Goal: Navigation & Orientation: Find specific page/section

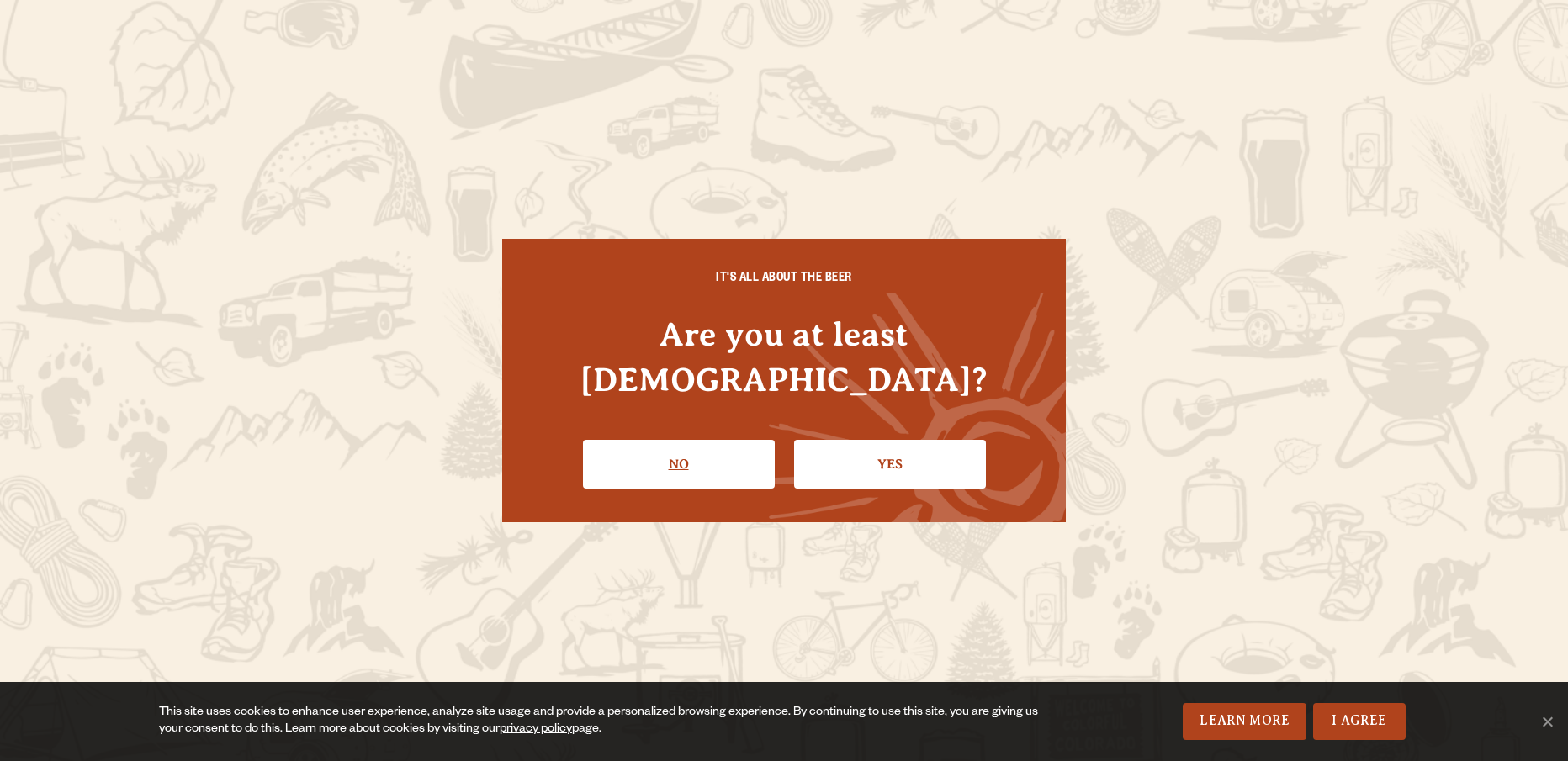
click at [715, 439] on link "No" at bounding box center [679, 463] width 192 height 48
click at [904, 439] on link "Yes" at bounding box center [890, 463] width 192 height 48
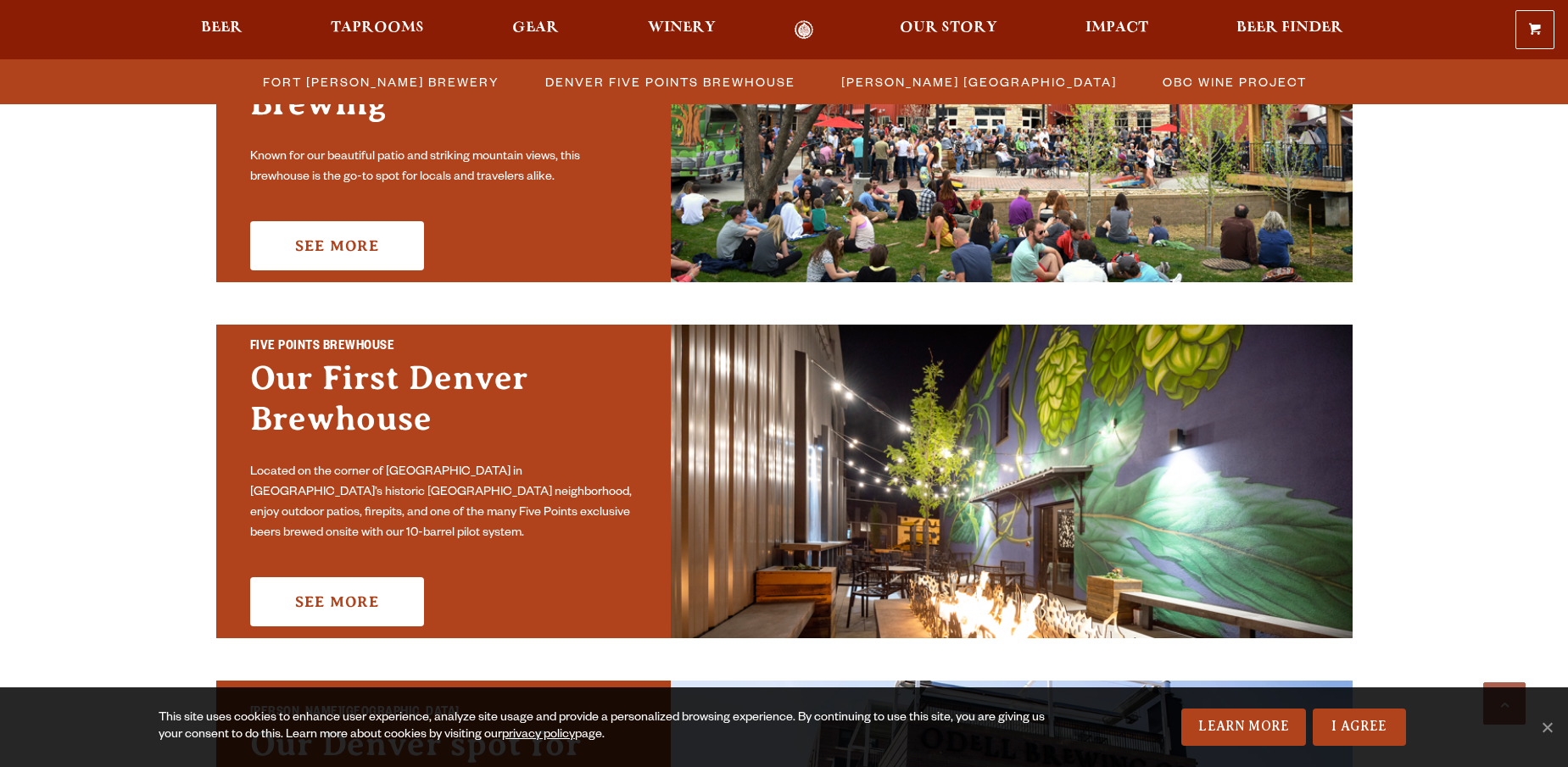
scroll to position [858, 0]
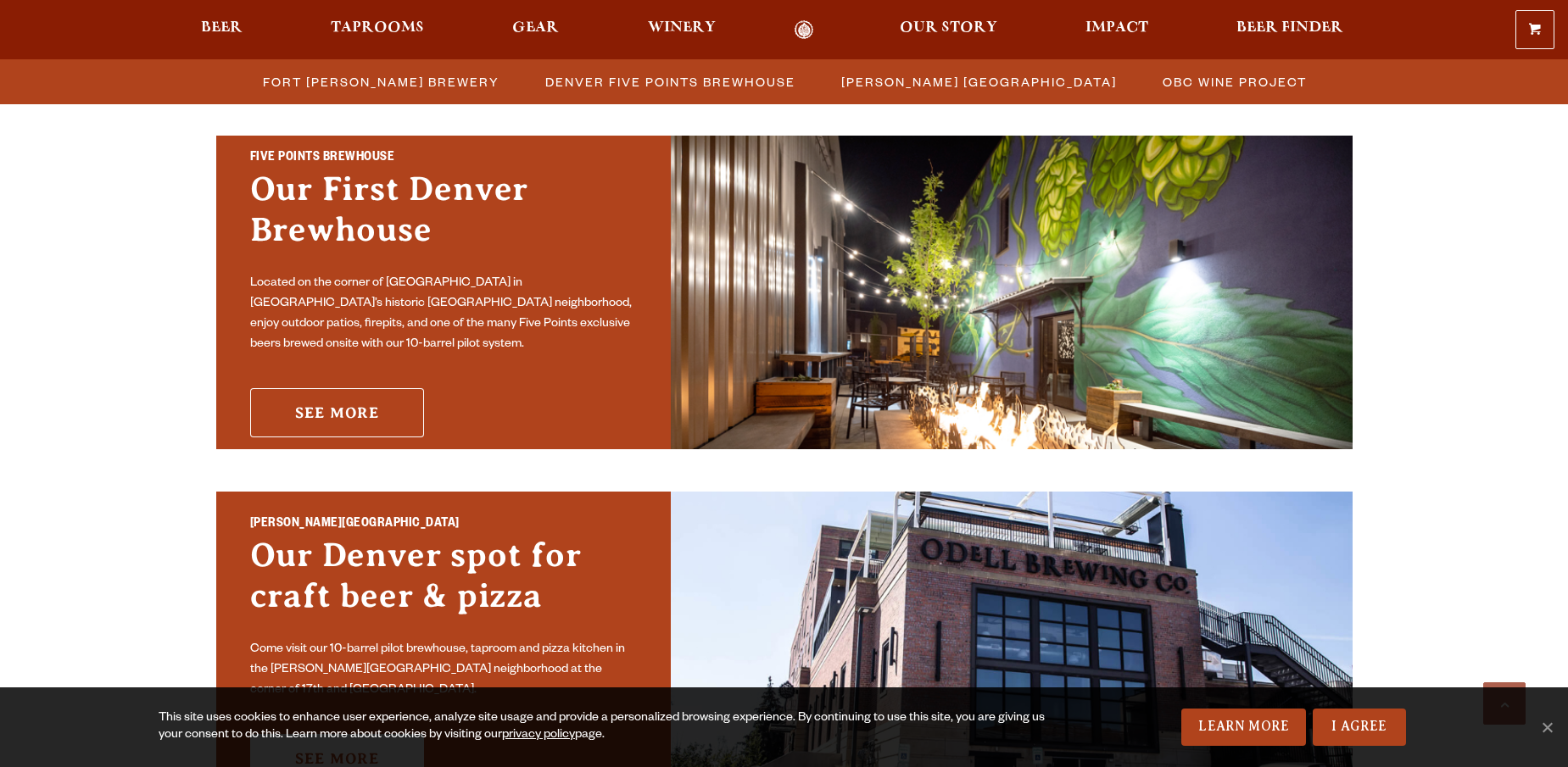
click at [354, 415] on link "See More" at bounding box center [336, 412] width 174 height 49
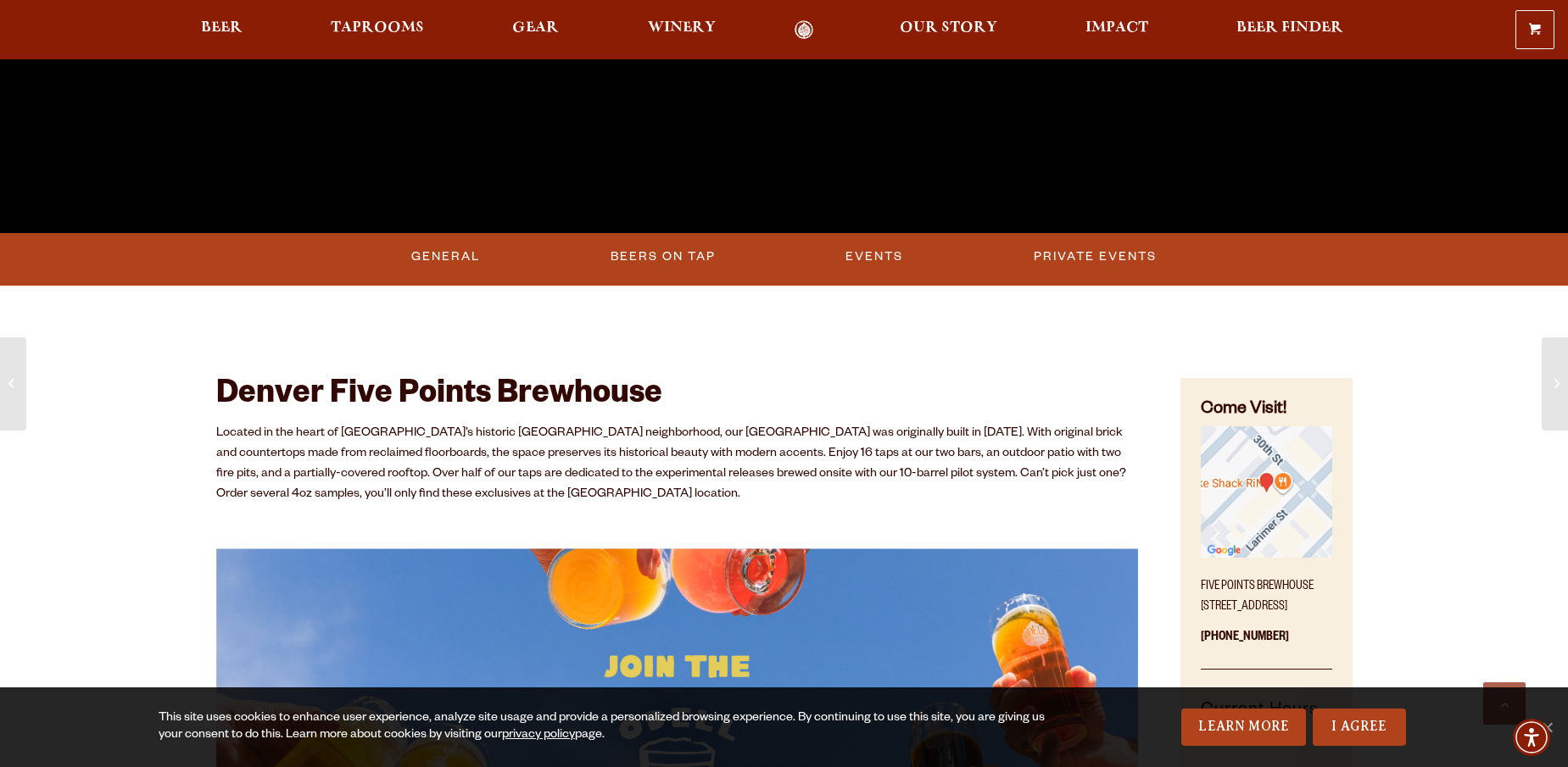
scroll to position [761, 0]
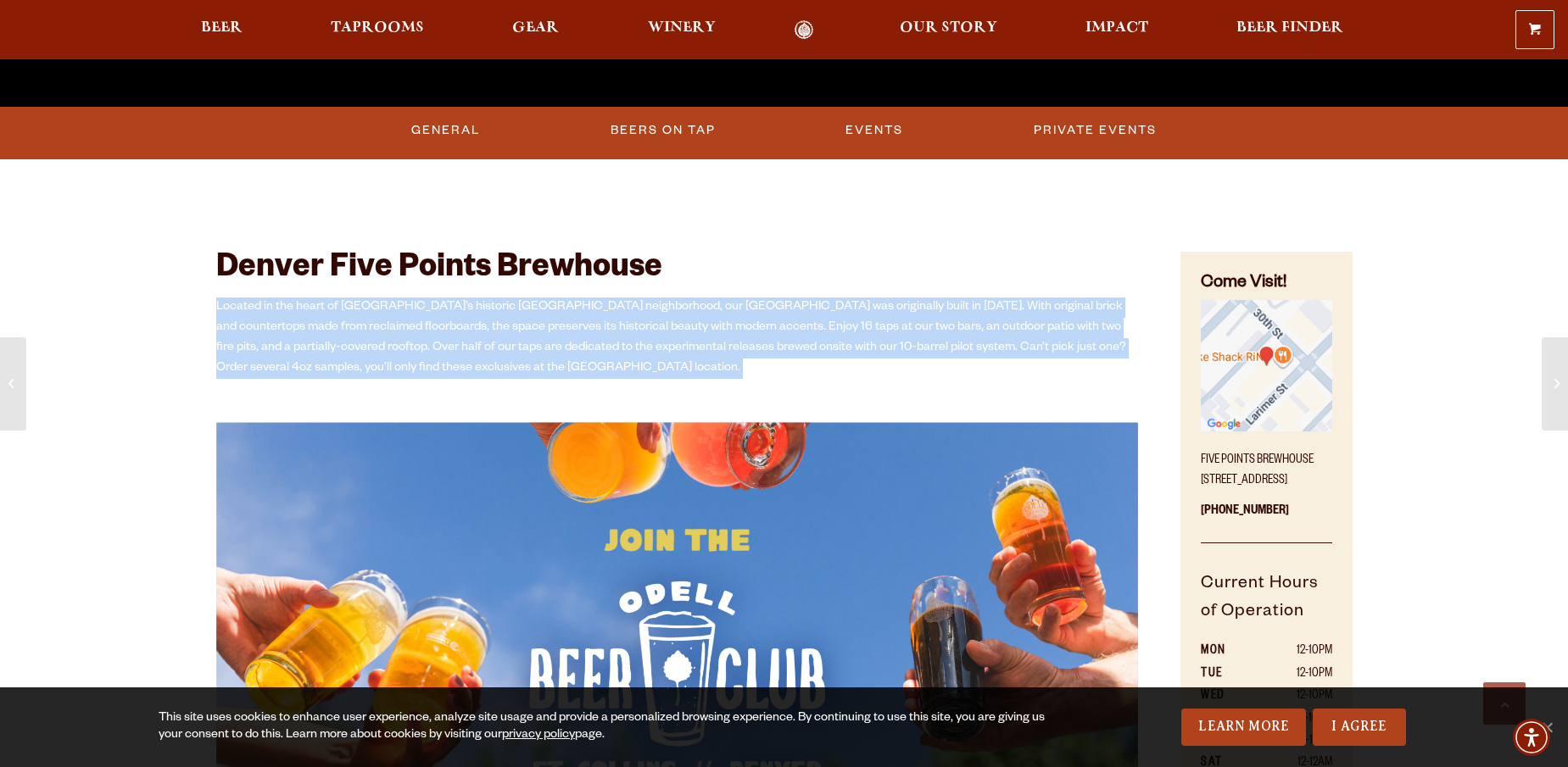
drag, startPoint x: 217, startPoint y: 306, endPoint x: 588, endPoint y: 386, distance: 379.5
click at [588, 386] on div "Located in the heart of Denver’s historic Five Points neighborhood, our Five Po…" at bounding box center [677, 590] width 923 height 585
copy div "Located in the heart of [GEOGRAPHIC_DATA]’s historic [GEOGRAPHIC_DATA] neighbor…"
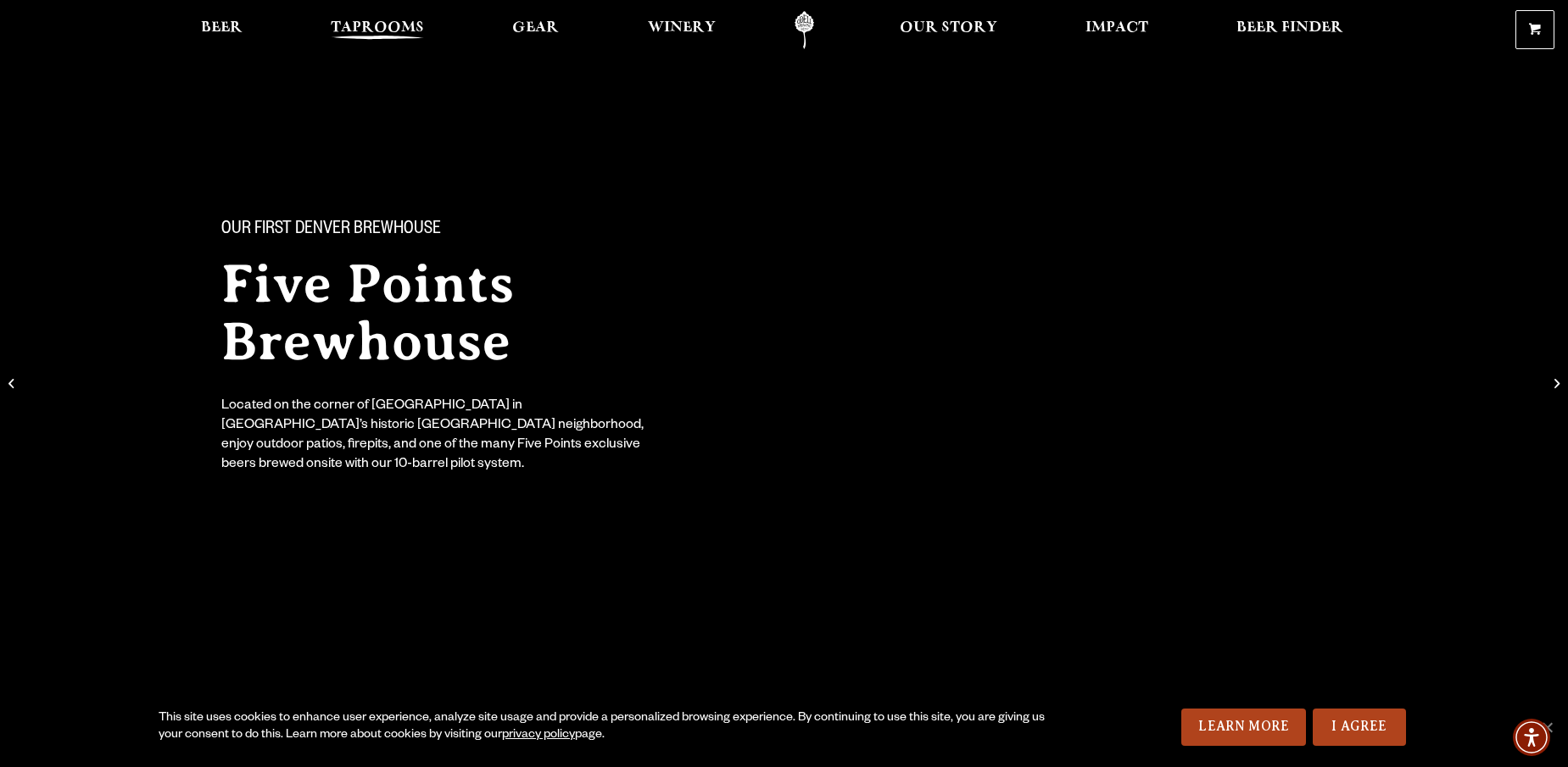
click at [381, 27] on span "Taprooms" at bounding box center [377, 28] width 93 height 14
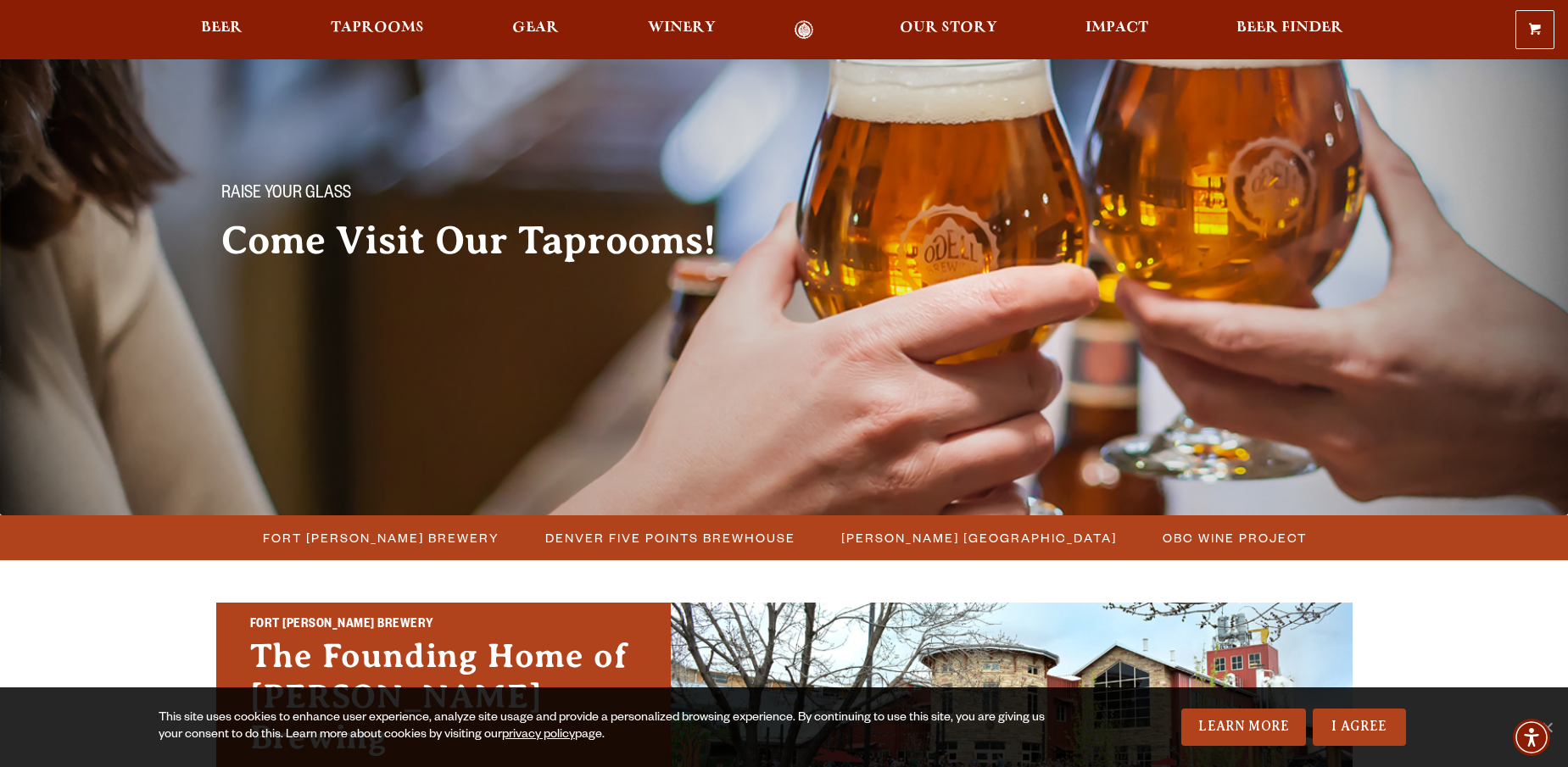
scroll to position [183, 0]
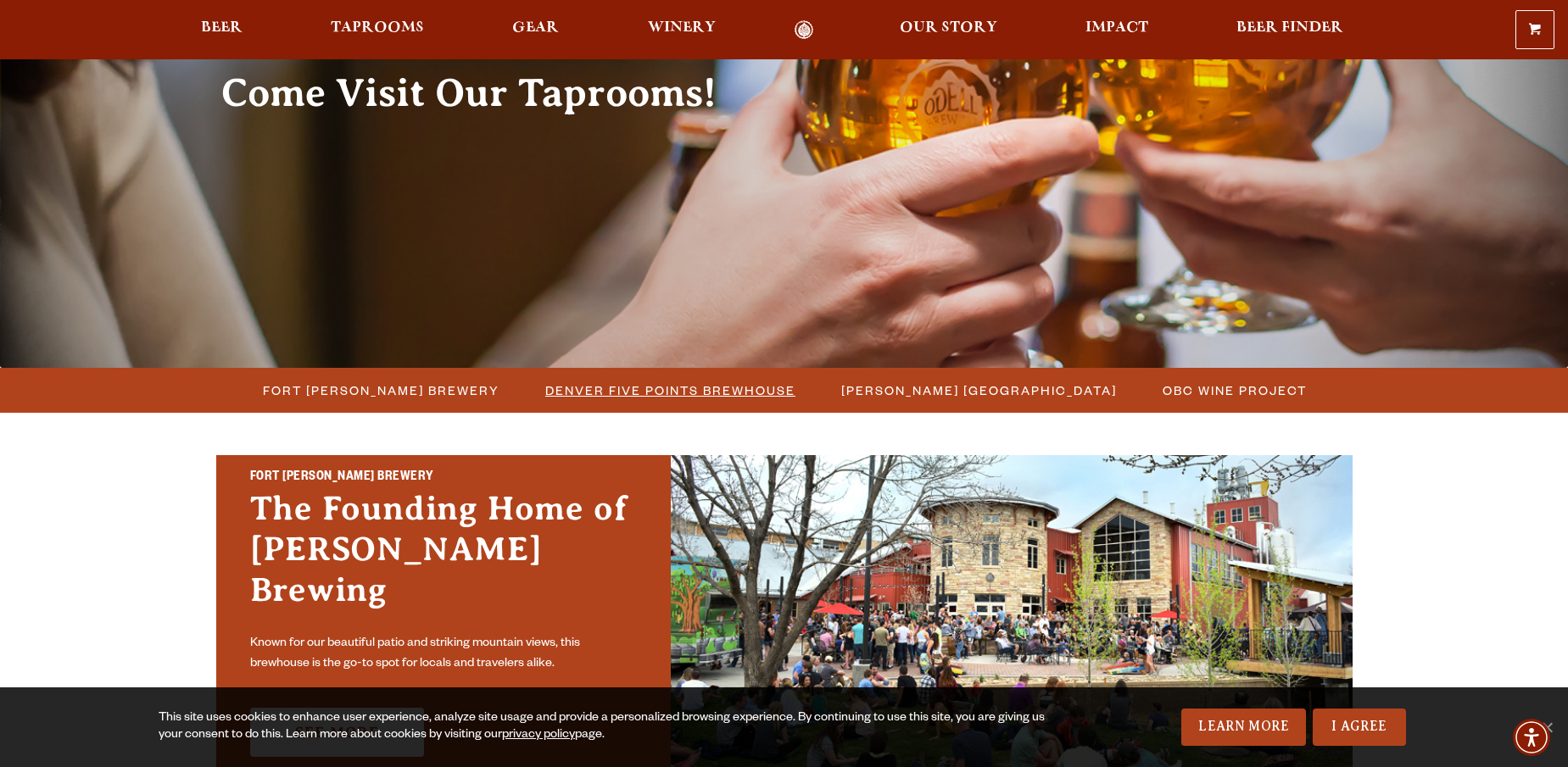
click at [700, 395] on span "Denver Five Points Brewhouse" at bounding box center [670, 390] width 250 height 25
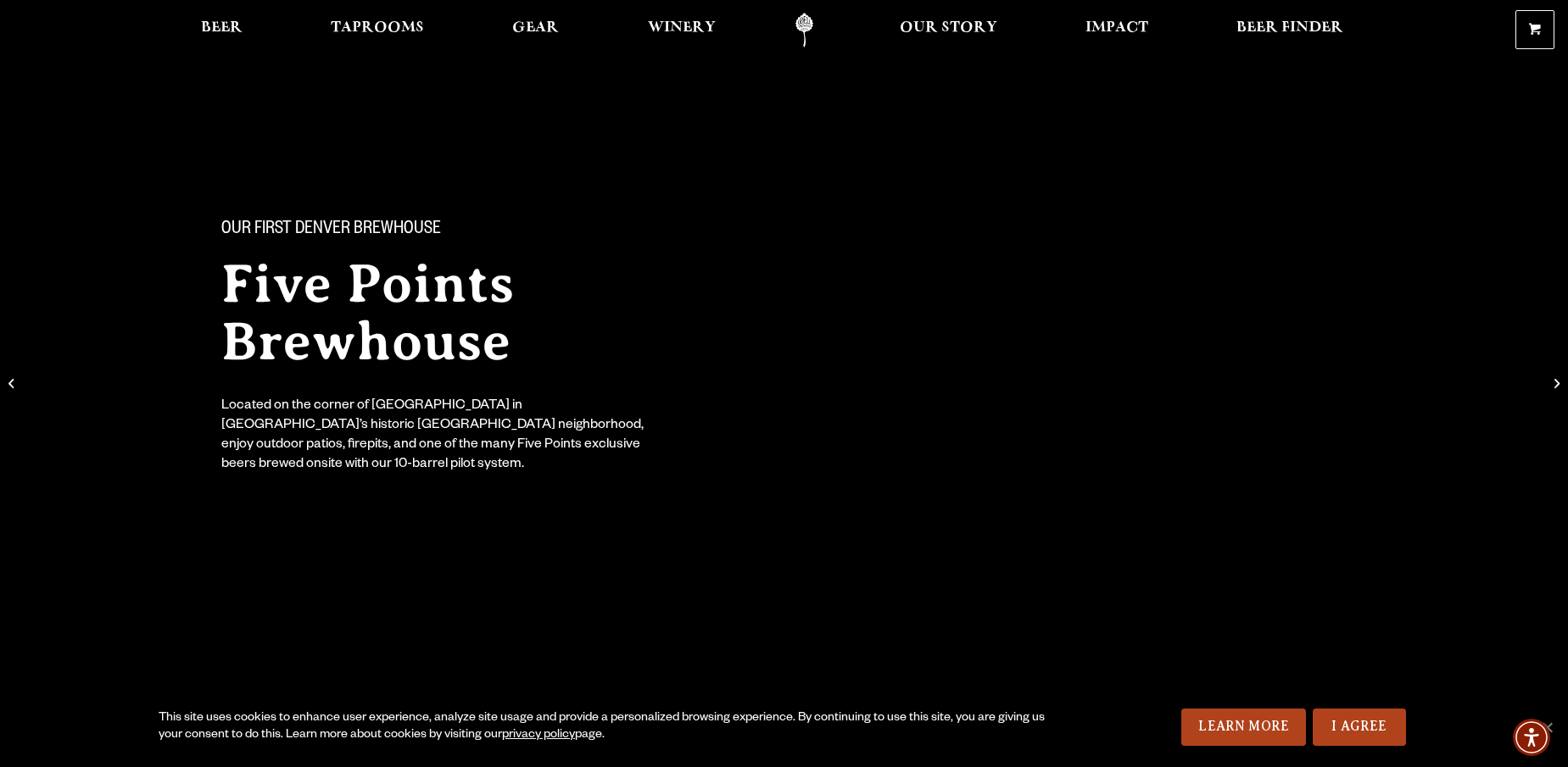
scroll to position [3, 0]
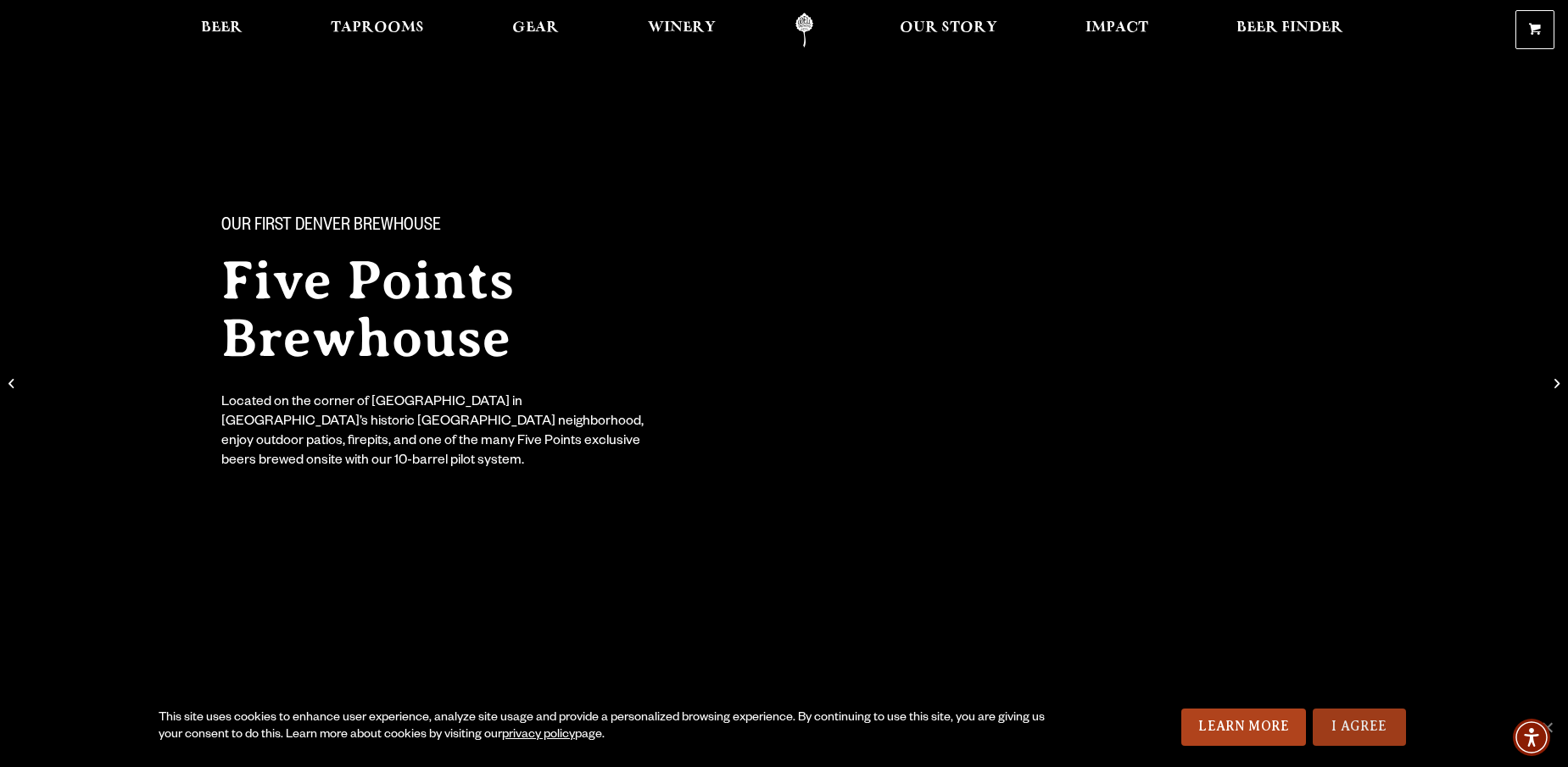
click at [1351, 729] on link "I Agree" at bounding box center [1359, 728] width 93 height 38
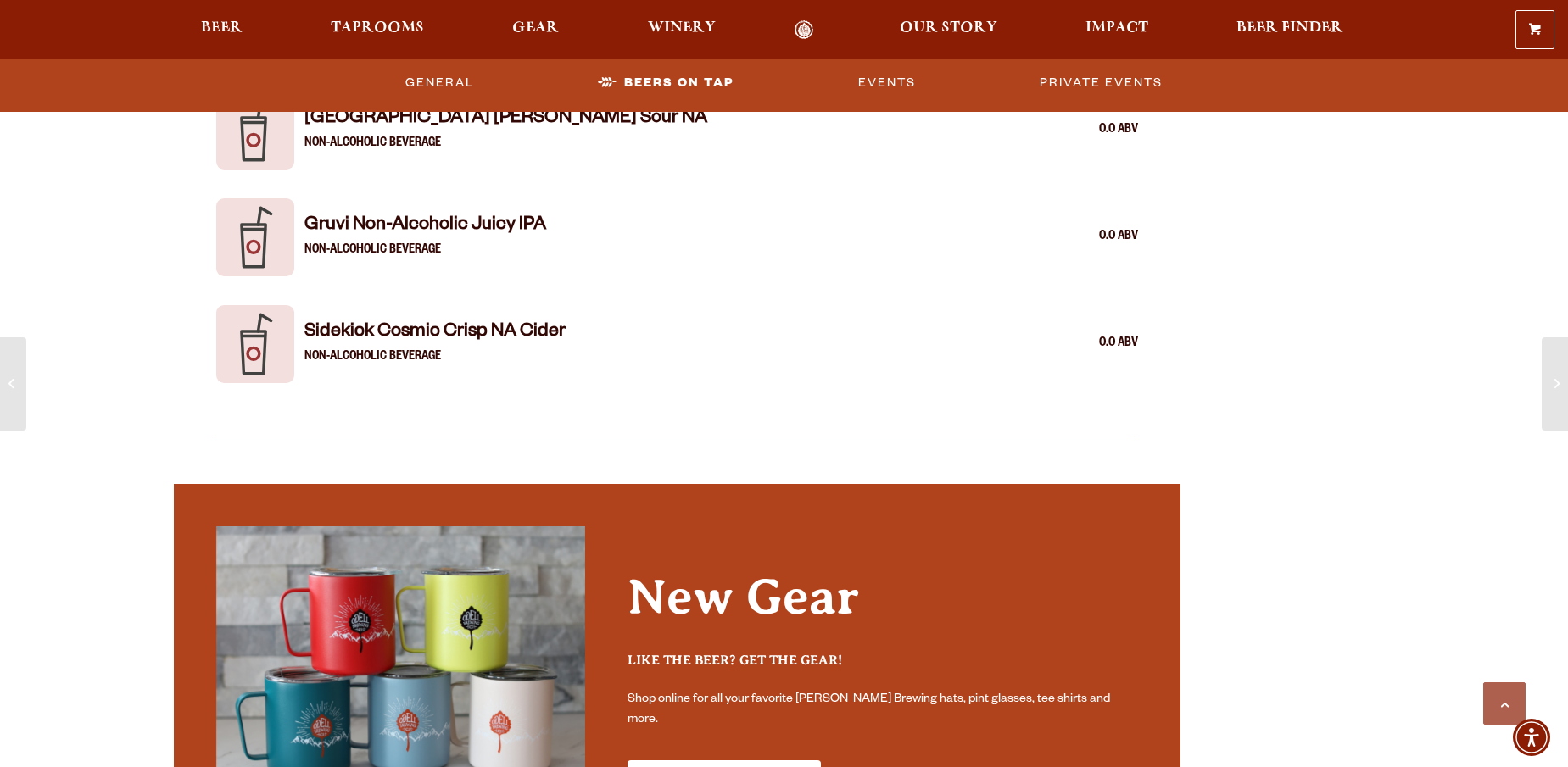
scroll to position [4730, 0]
